Goal: Transaction & Acquisition: Book appointment/travel/reservation

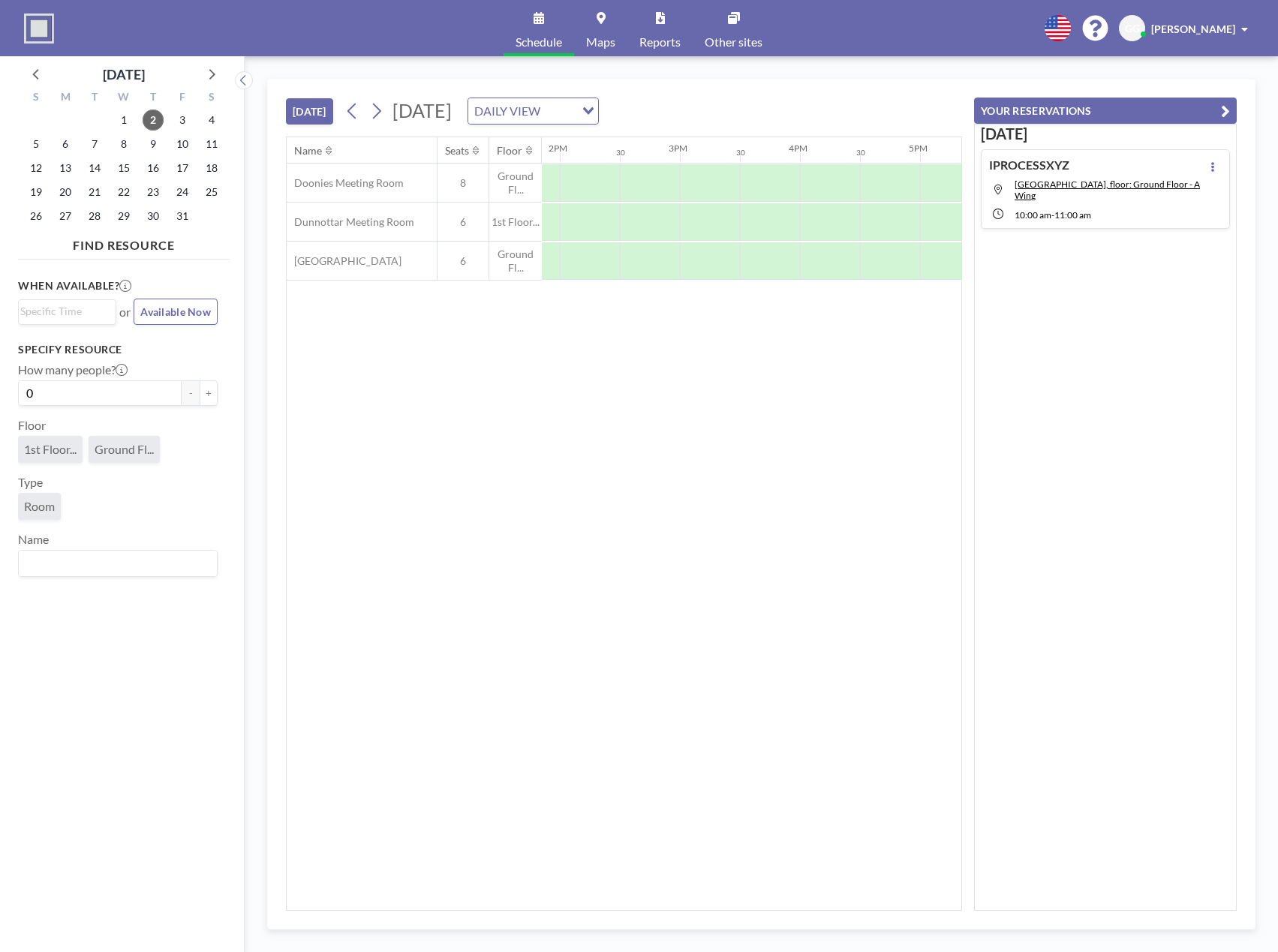
scroll to position [0, 1656]
click at [600, 255] on div at bounding box center [596, 260] width 60 height 37
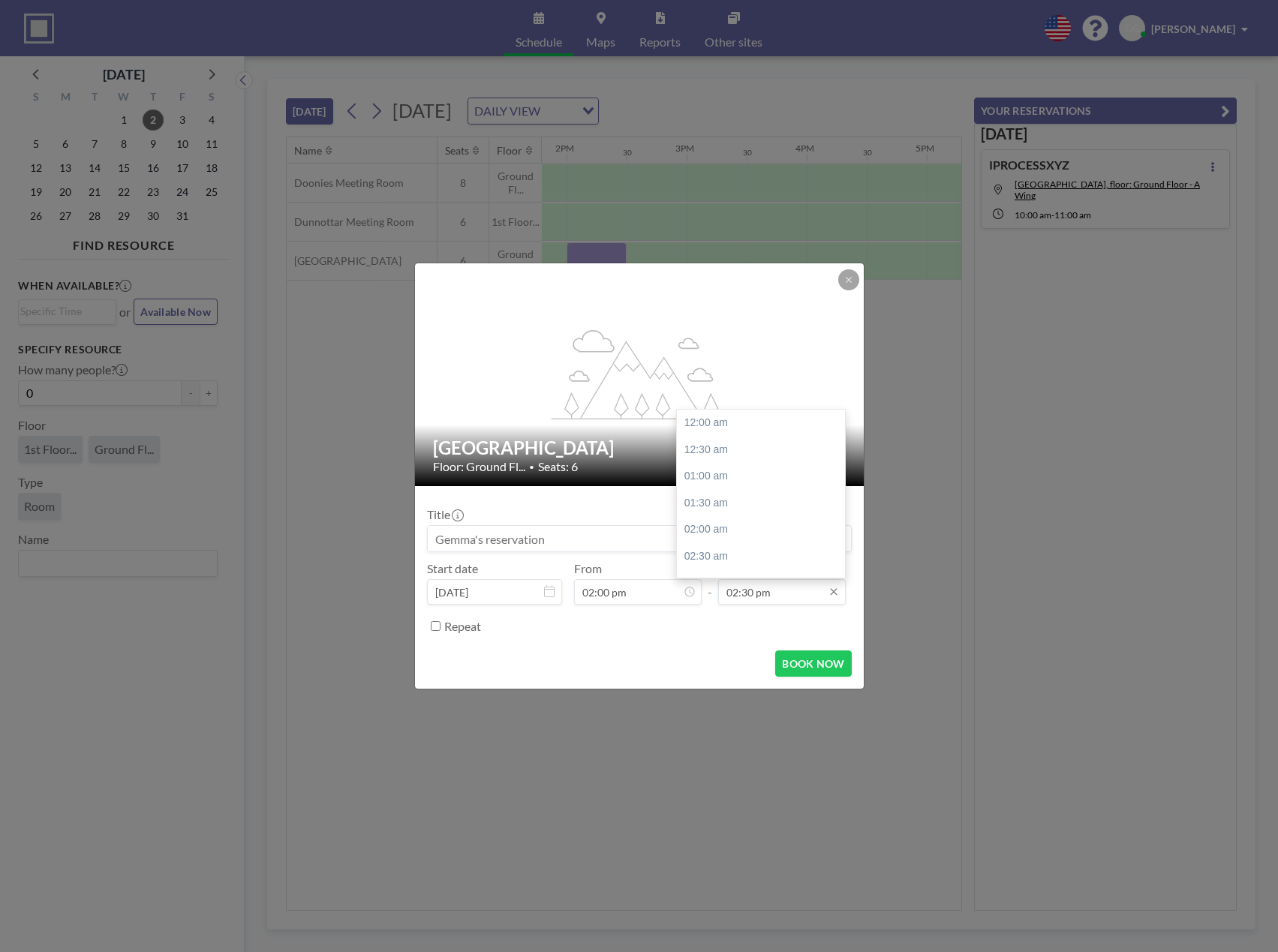
scroll to position [774, 0]
click at [803, 597] on input "02:30 pm" at bounding box center [782, 592] width 127 height 26
click at [735, 449] on div "03:00 pm" at bounding box center [764, 450] width 176 height 27
type input "03:00 pm"
click at [600, 540] on input at bounding box center [639, 538] width 423 height 26
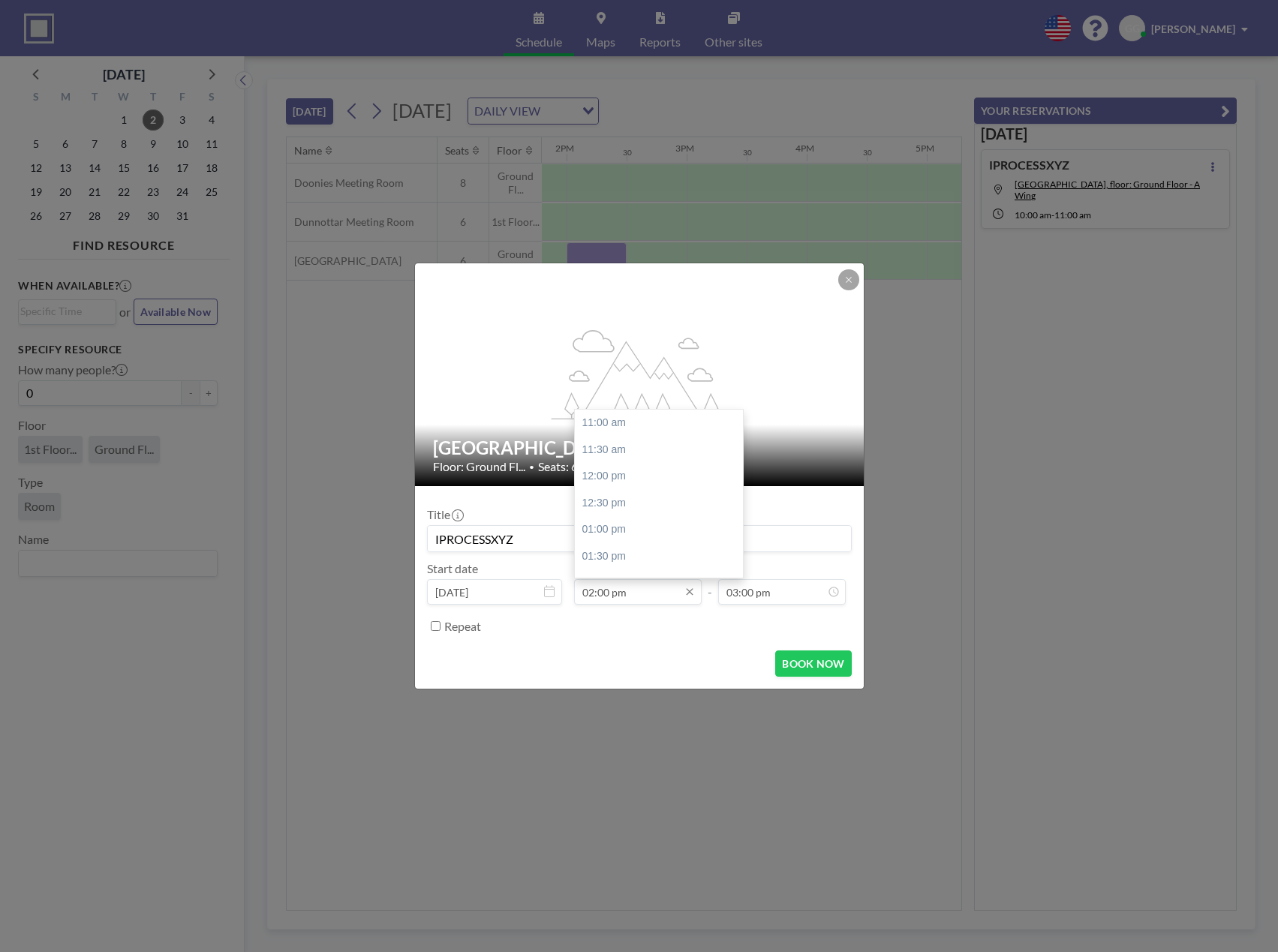
scroll to position [161, 0]
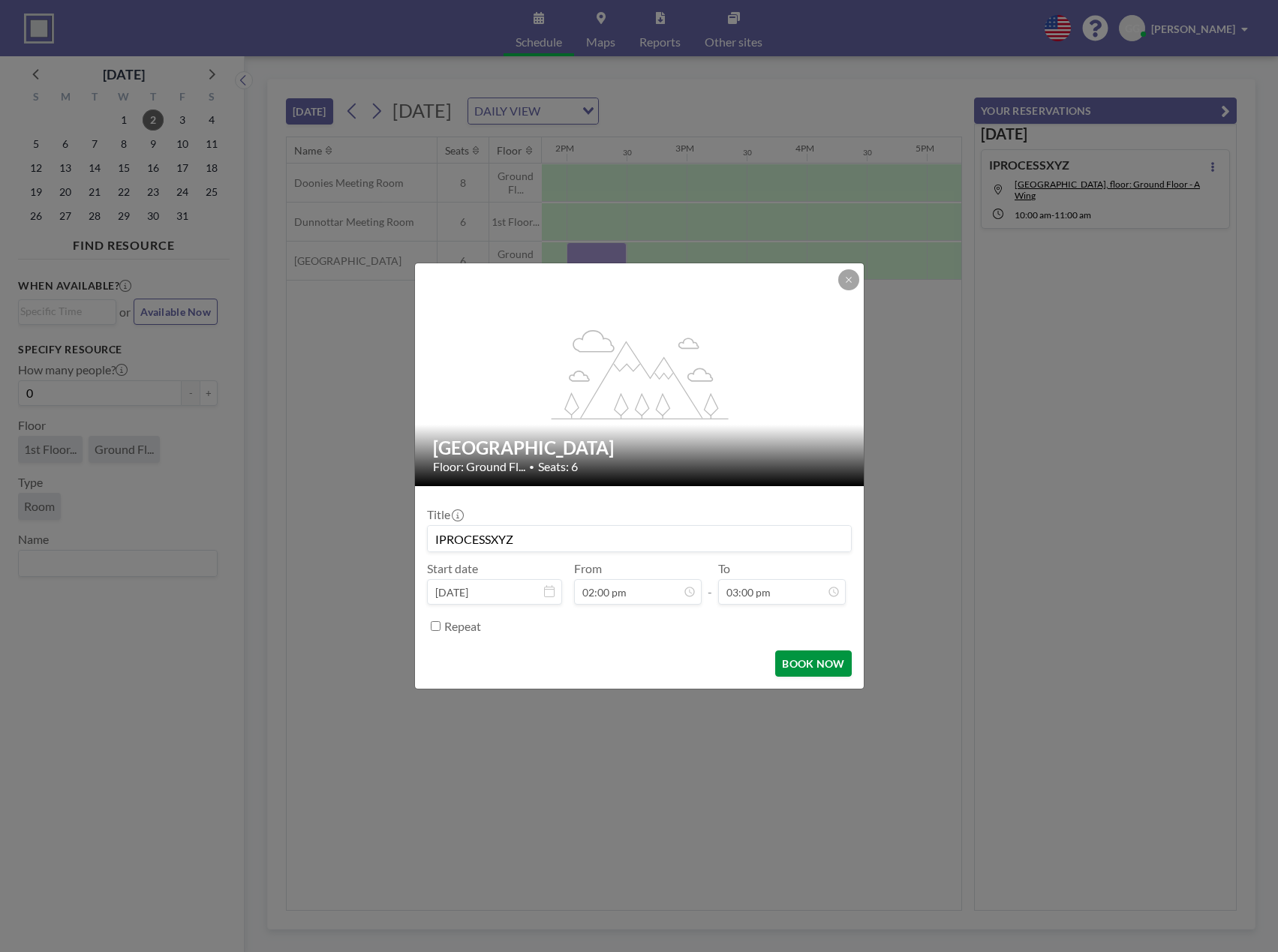
type input "IPROCESSXYZ"
click at [822, 673] on button "BOOK NOW" at bounding box center [813, 663] width 76 height 27
